Goal: Find contact information: Find contact information

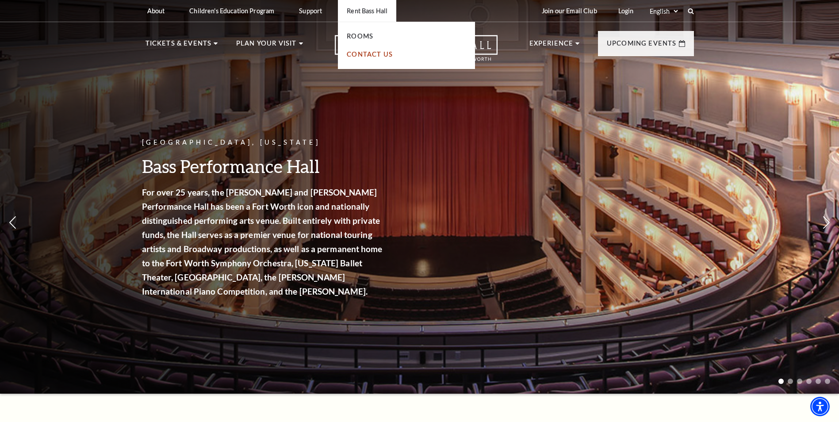
click at [370, 53] on link "Contact Us" at bounding box center [370, 54] width 46 height 8
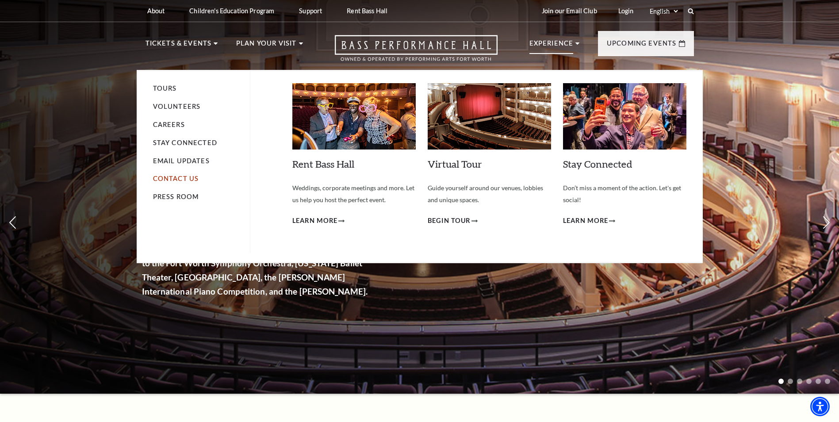
click at [167, 179] on link "Contact Us" at bounding box center [176, 179] width 46 height 8
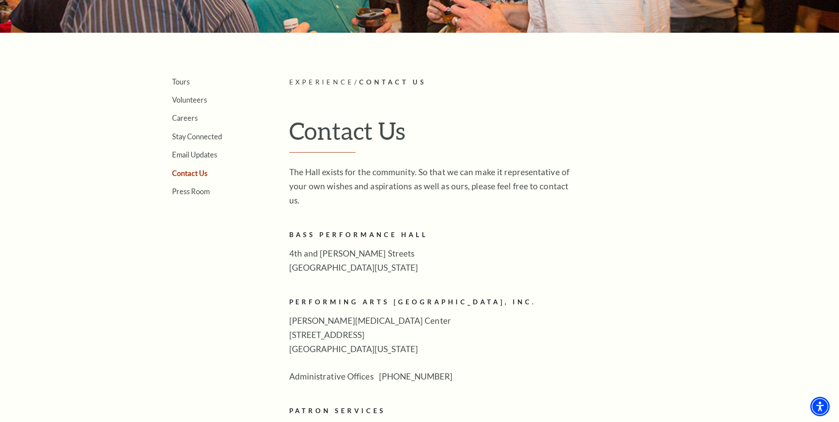
scroll to position [177, 0]
